Goal: Transaction & Acquisition: Purchase product/service

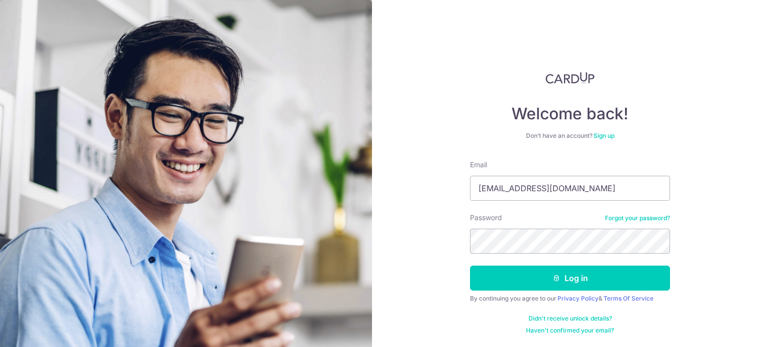
type input "anseltan@gmail.com"
click at [470, 266] on button "Log in" at bounding box center [570, 278] width 200 height 25
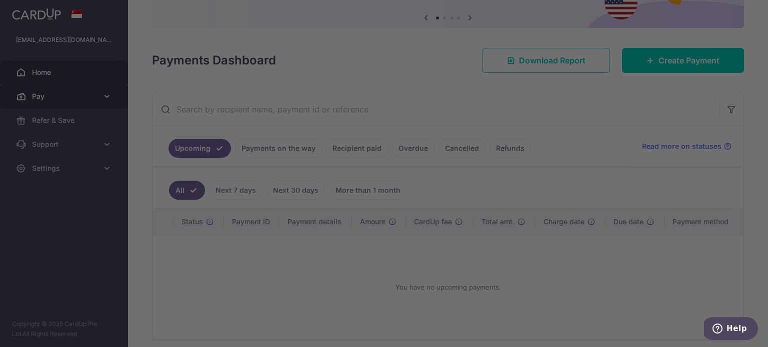
click at [75, 97] on div at bounding box center [387, 175] width 775 height 351
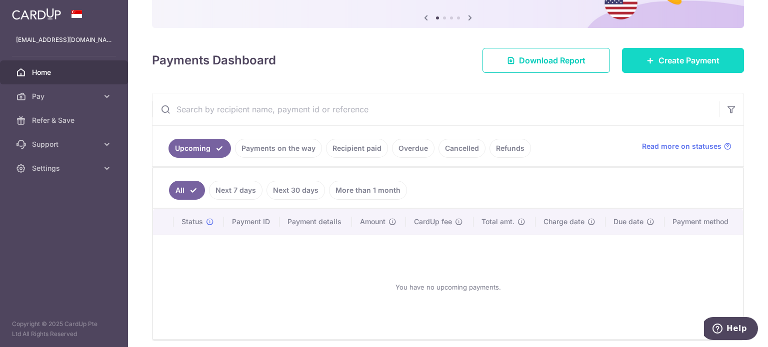
click at [662, 60] on span "Create Payment" at bounding box center [688, 60] width 61 height 12
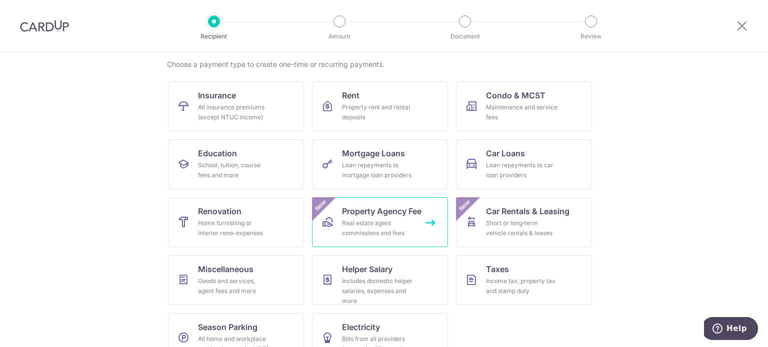
scroll to position [99, 0]
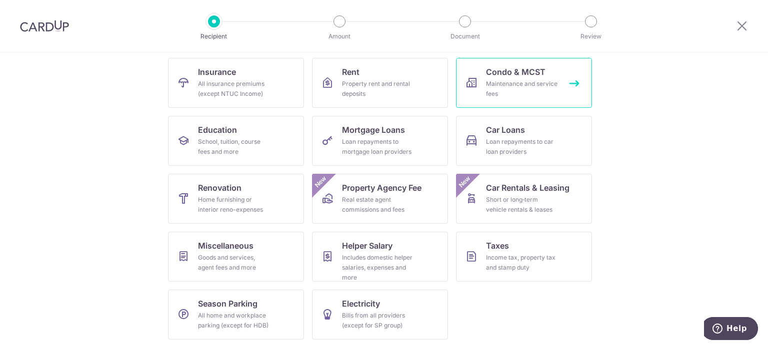
click at [554, 69] on link "Condo & MCST Maintenance and service fees" at bounding box center [524, 83] width 136 height 50
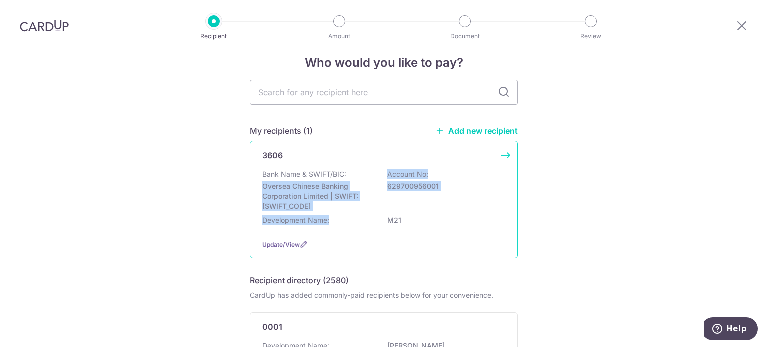
drag, startPoint x: 354, startPoint y: 215, endPoint x: 349, endPoint y: 222, distance: 9.3
click at [354, 220] on div "3606 Bank Name & SWIFT/BIC: Oversea Chinese Banking Corporation Limited | SWIFT…" at bounding box center [384, 199] width 268 height 117
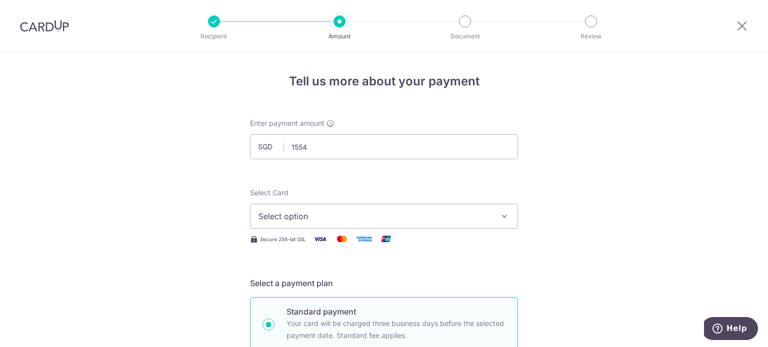
type input "1,554.00"
click at [336, 222] on button "Select option" at bounding box center [384, 216] width 268 height 25
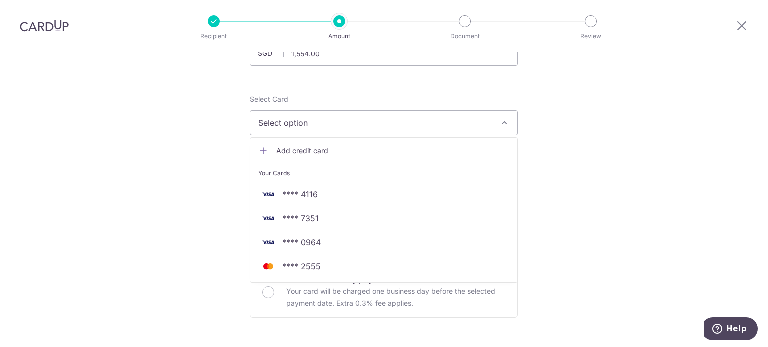
scroll to position [100, 0]
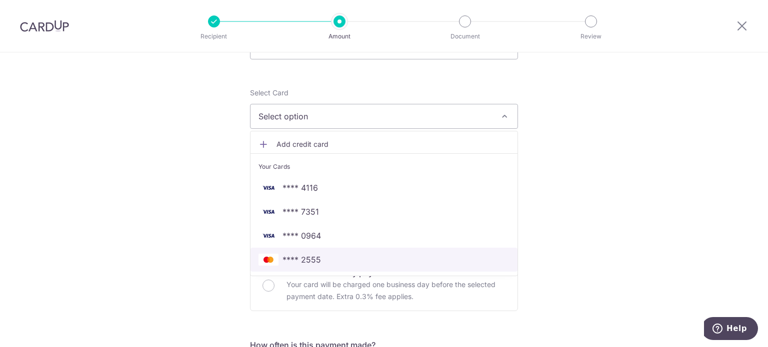
click at [404, 259] on span "**** 2555" at bounding box center [383, 260] width 251 height 12
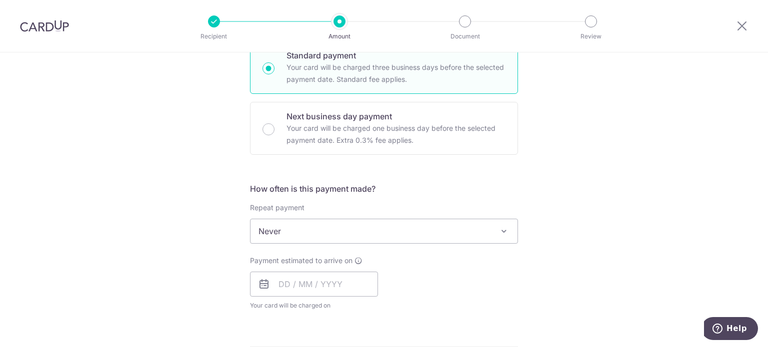
scroll to position [350, 0]
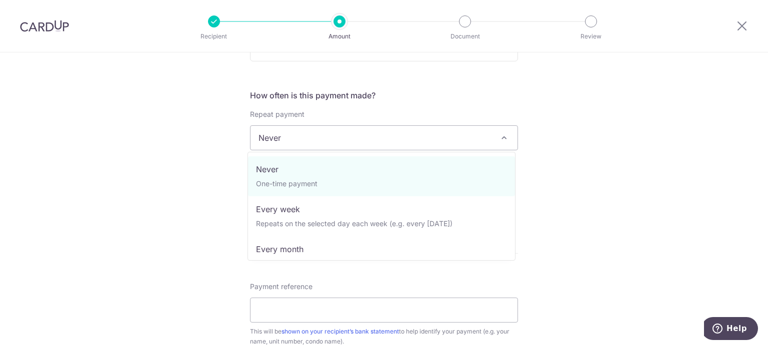
click at [315, 141] on span "Never" at bounding box center [383, 138] width 267 height 24
click at [366, 131] on span "Never" at bounding box center [383, 138] width 267 height 24
click at [293, 139] on span "Never" at bounding box center [383, 138] width 267 height 24
click at [595, 175] on div "Tell us more about your payment Enter payment amount SGD 1,554.00 1554.00 Selec…" at bounding box center [384, 155] width 768 height 904
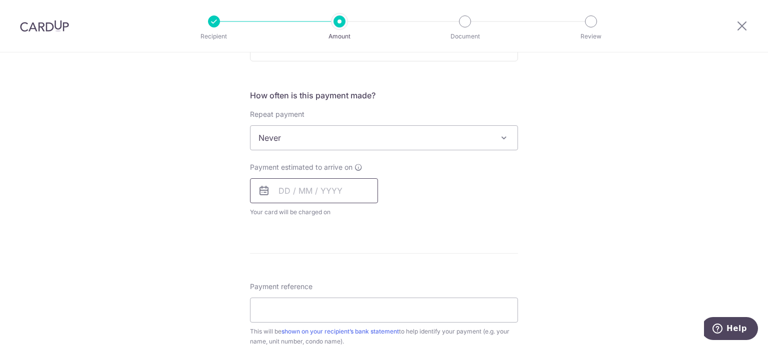
click at [279, 189] on input "text" at bounding box center [314, 190] width 128 height 25
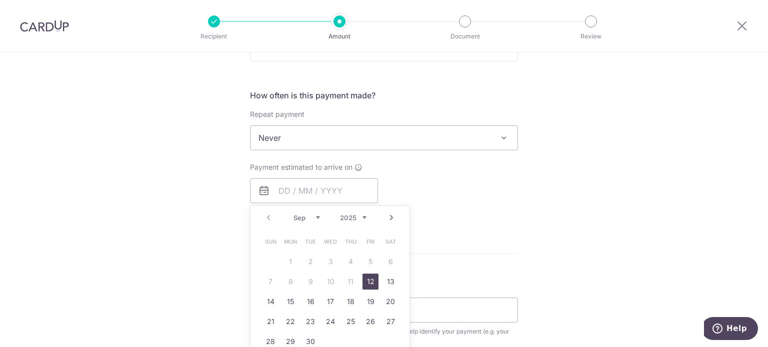
click at [484, 201] on div "Payment estimated to arrive on Prev Next Sep Oct Nov Dec 2025 2026 2027 2028 20…" at bounding box center [384, 189] width 280 height 55
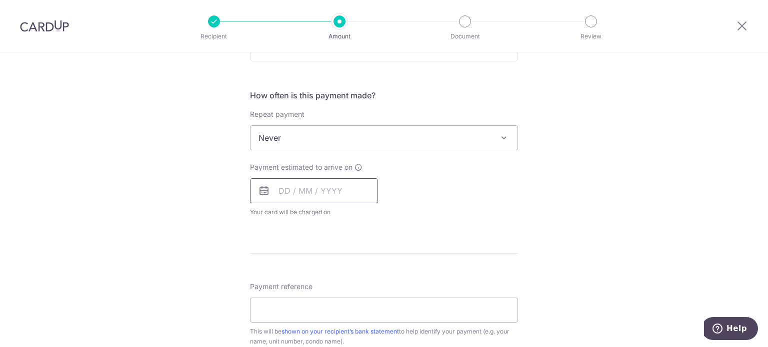
click at [296, 191] on input "text" at bounding box center [314, 190] width 128 height 25
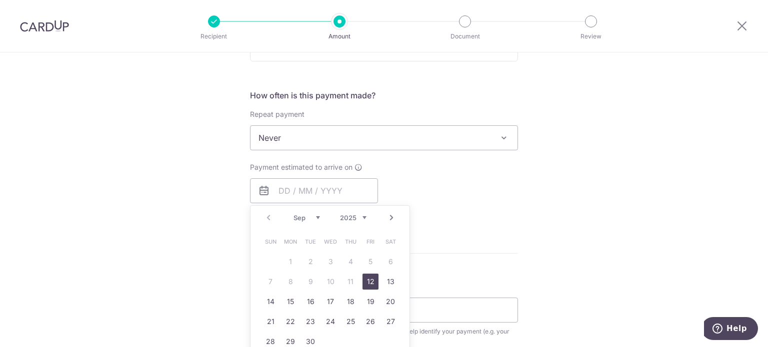
click at [365, 276] on link "12" at bounding box center [370, 282] width 16 height 16
type input "12/09/2025"
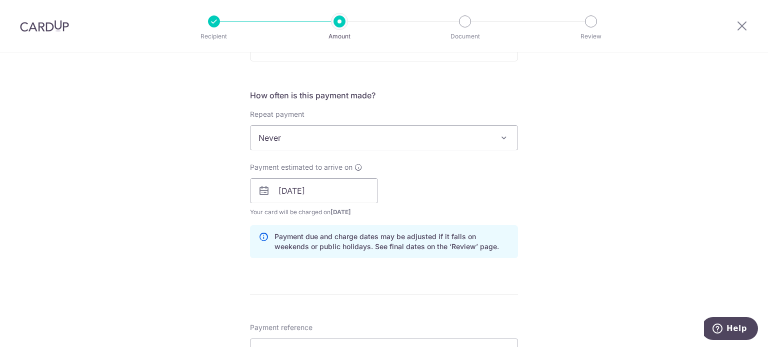
click at [478, 185] on div "Payment estimated to arrive on 12/09/2025 Prev Next Sep Oct Nov Dec 2025 2026 2…" at bounding box center [384, 189] width 280 height 55
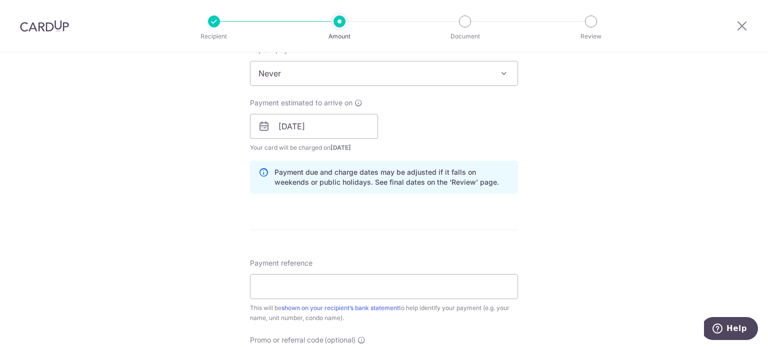
scroll to position [500, 0]
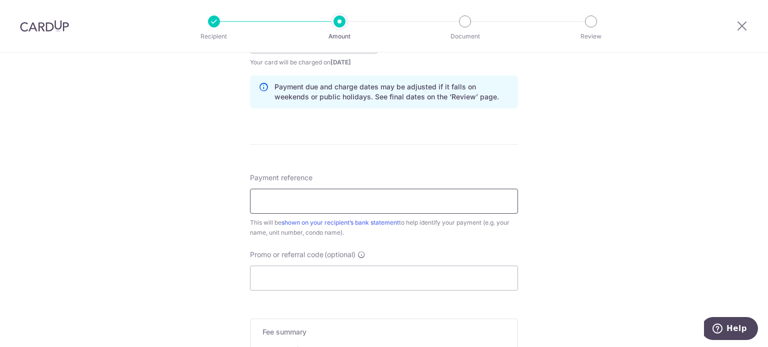
click at [277, 205] on input "Payment reference" at bounding box center [384, 201] width 268 height 25
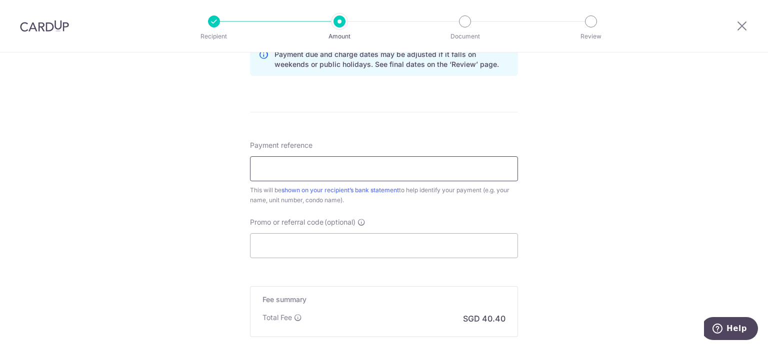
scroll to position [550, 0]
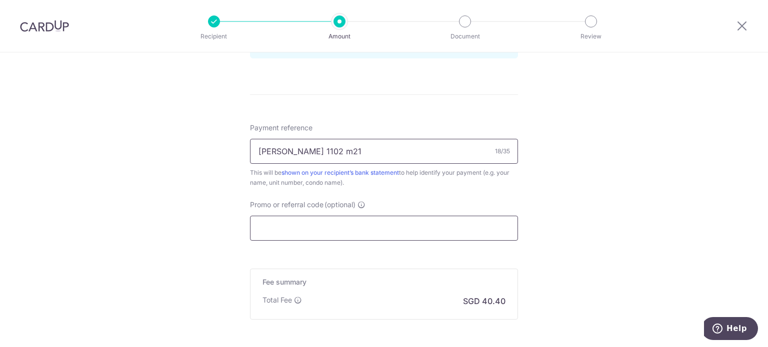
type input "ansel tan 1102 m21"
click at [366, 233] on input "Promo or referral code (optional)" at bounding box center [384, 228] width 268 height 25
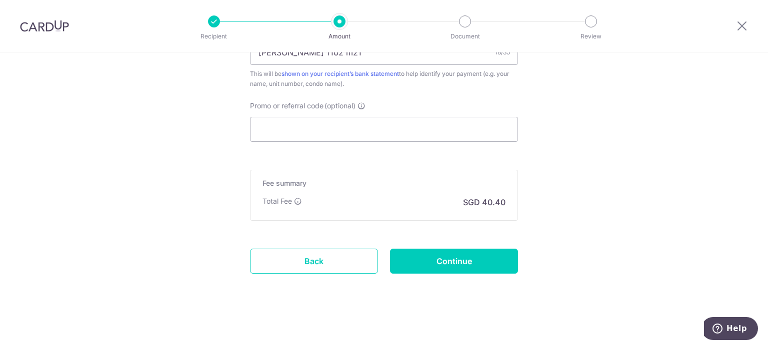
drag, startPoint x: 366, startPoint y: 233, endPoint x: 356, endPoint y: 213, distance: 21.9
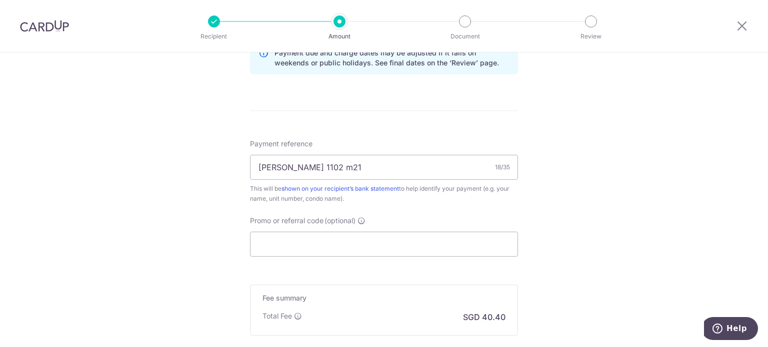
scroll to position [549, 0]
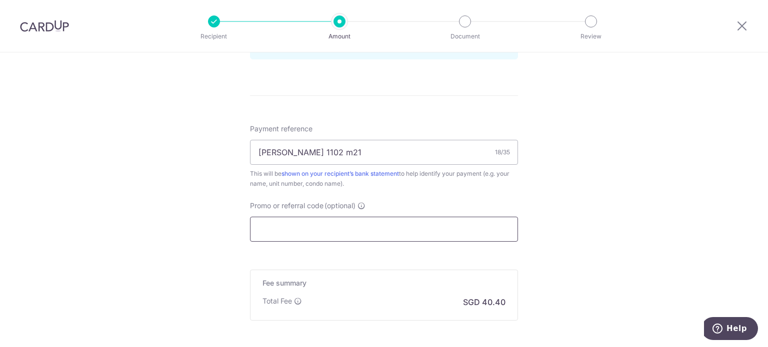
click at [373, 228] on input "Promo or referral code (optional)" at bounding box center [384, 229] width 268 height 25
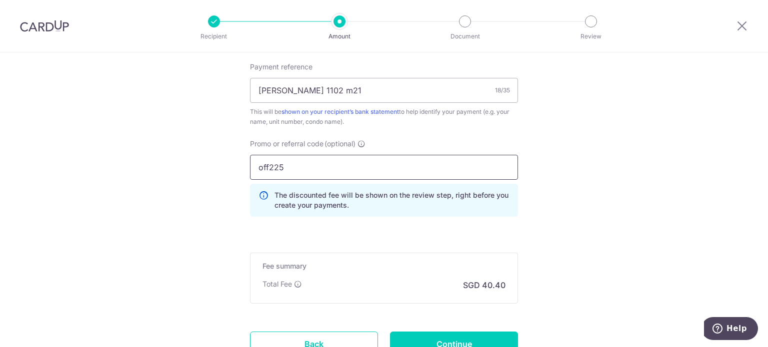
scroll to position [649, 0]
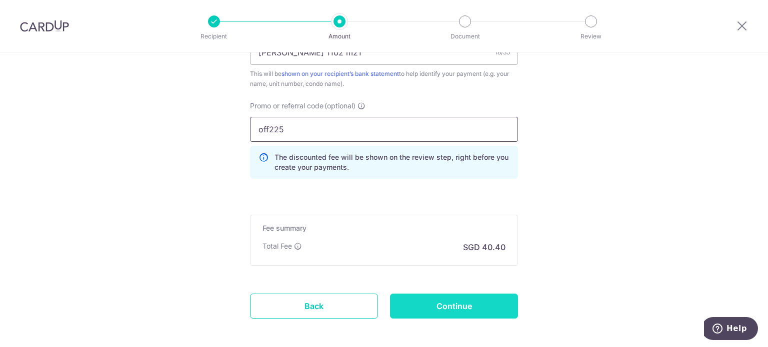
type input "off225"
click at [429, 301] on input "Continue" at bounding box center [454, 306] width 128 height 25
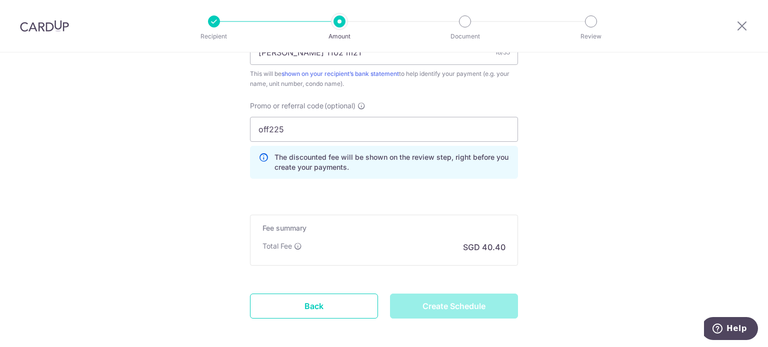
type input "Create Schedule"
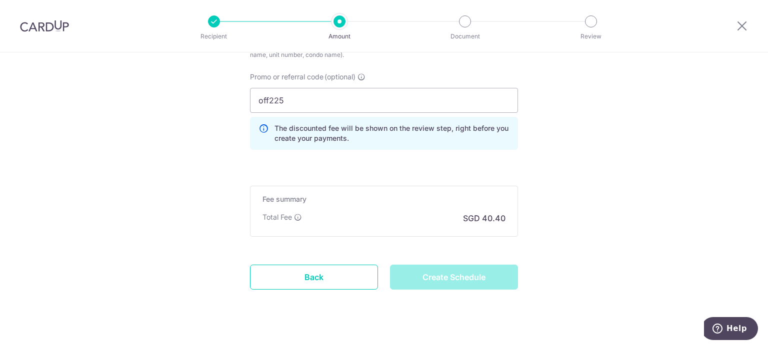
scroll to position [694, 0]
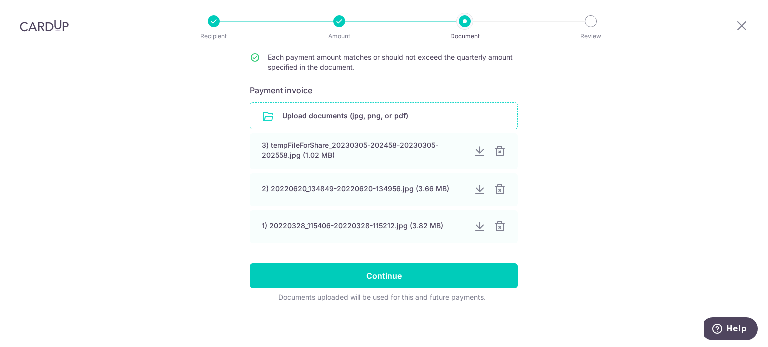
scroll to position [162, 0]
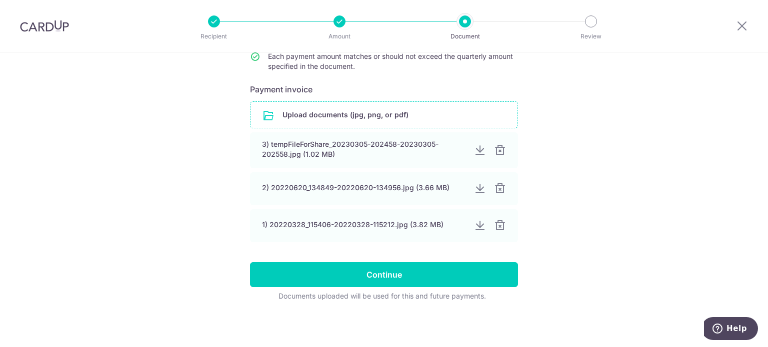
click at [366, 112] on input "file" at bounding box center [383, 115] width 267 height 26
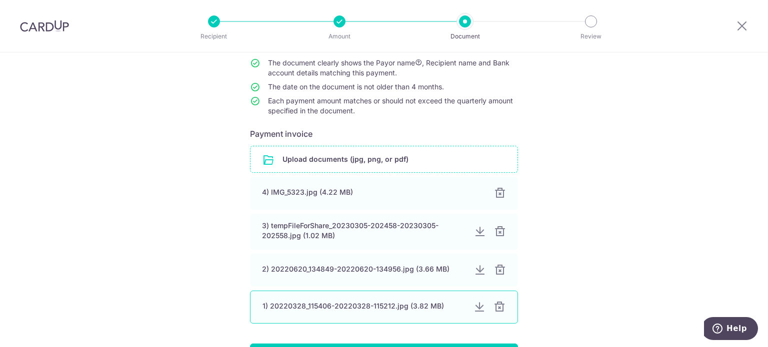
scroll to position [199, 0]
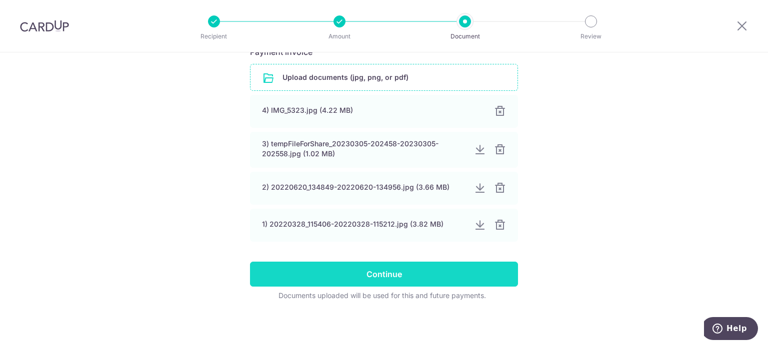
click at [414, 269] on input "Continue" at bounding box center [384, 274] width 268 height 25
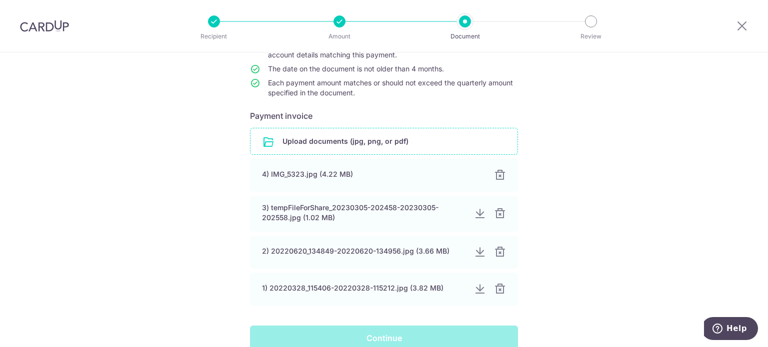
scroll to position [49, 0]
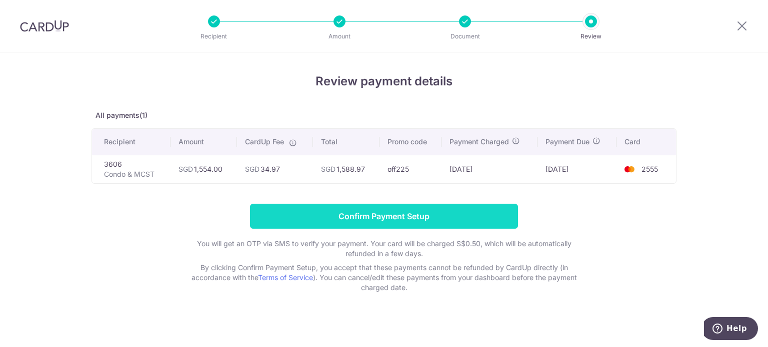
click at [388, 223] on input "Confirm Payment Setup" at bounding box center [384, 216] width 268 height 25
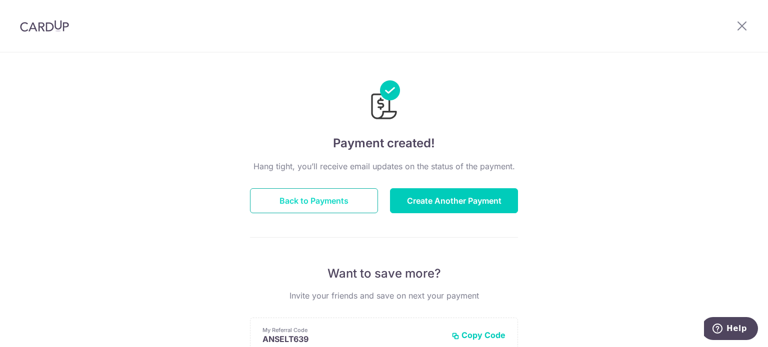
click at [309, 200] on button "Back to Payments" at bounding box center [314, 200] width 128 height 25
